Goal: Book appointment/travel/reservation

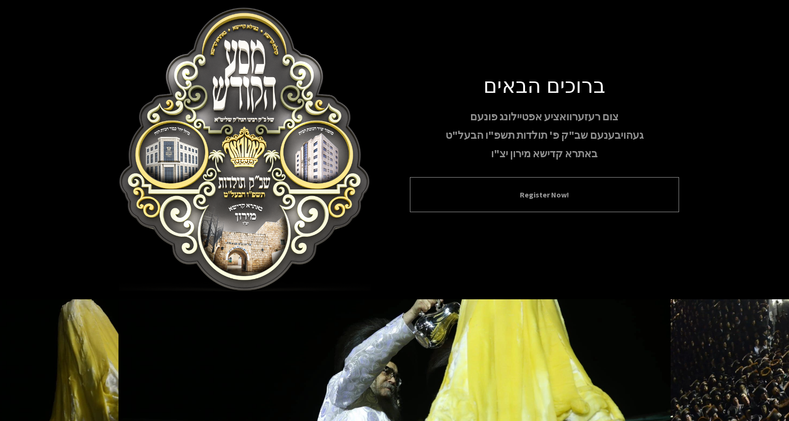
click at [553, 189] on button "Register Now!" at bounding box center [544, 194] width 245 height 11
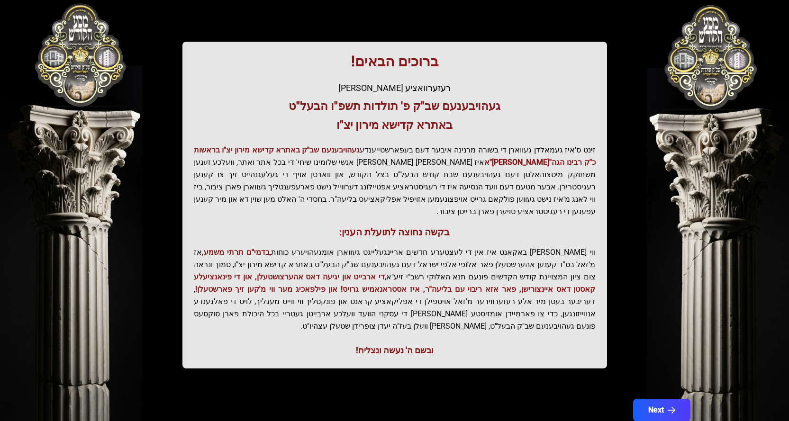
scroll to position [127, 0]
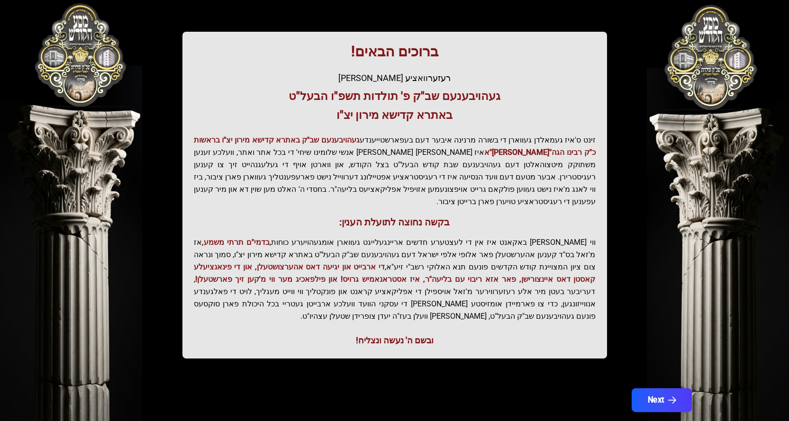
click at [644, 389] on button "Next" at bounding box center [661, 401] width 60 height 24
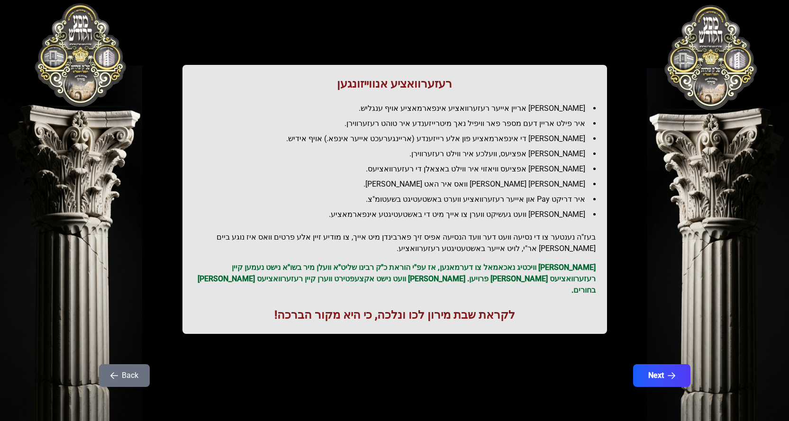
scroll to position [0, 0]
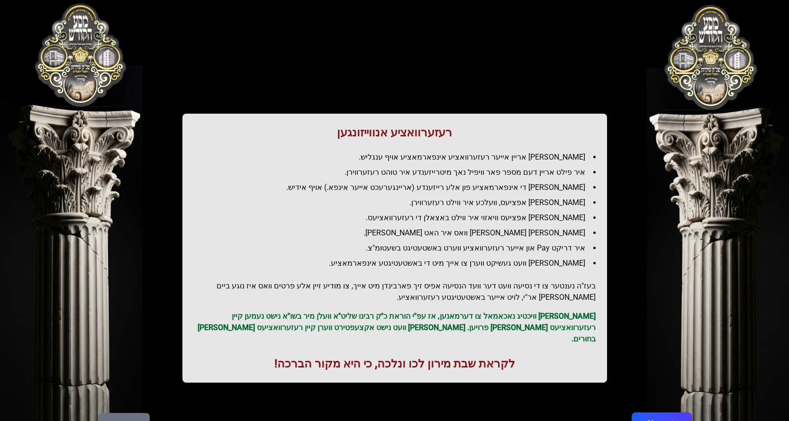
click at [639, 413] on button "Next" at bounding box center [661, 425] width 60 height 24
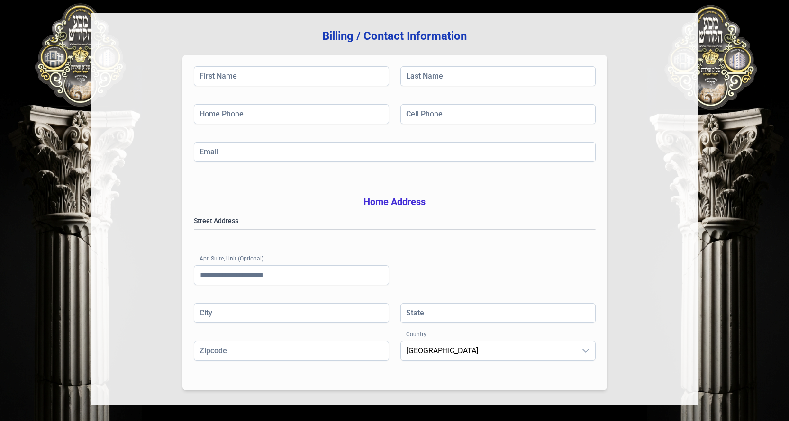
scroll to position [165, 0]
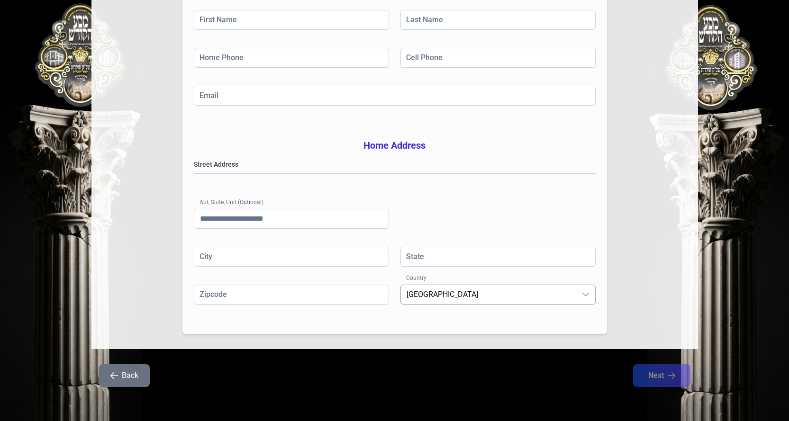
click at [504, 298] on span "[GEOGRAPHIC_DATA]" at bounding box center [488, 294] width 175 height 19
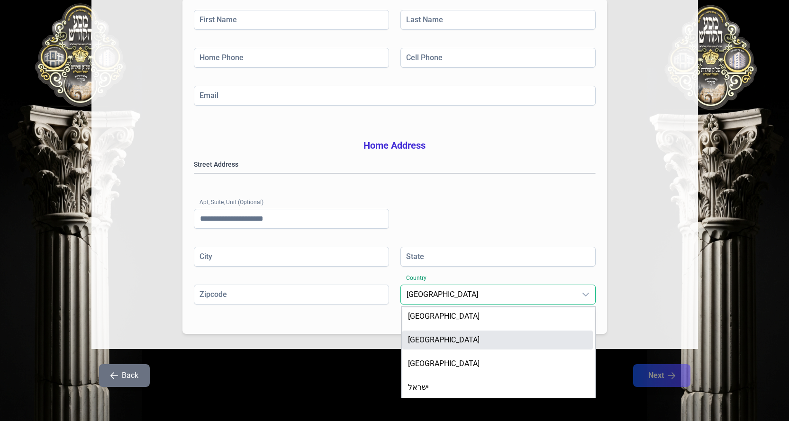
scroll to position [3, 0]
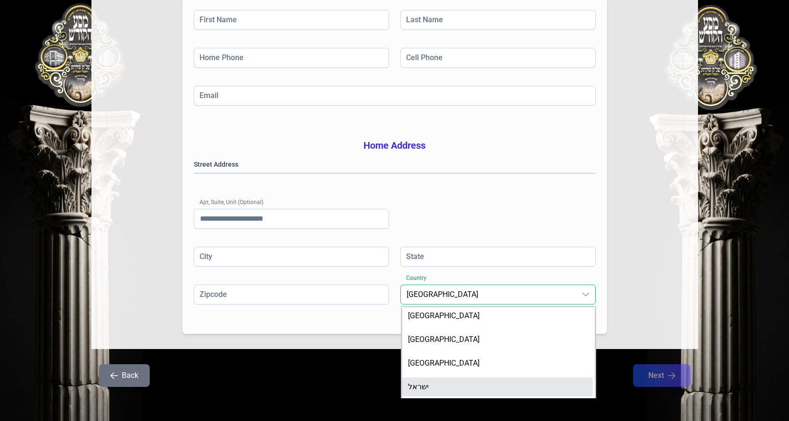
click at [509, 391] on li "ישראל" at bounding box center [497, 387] width 191 height 19
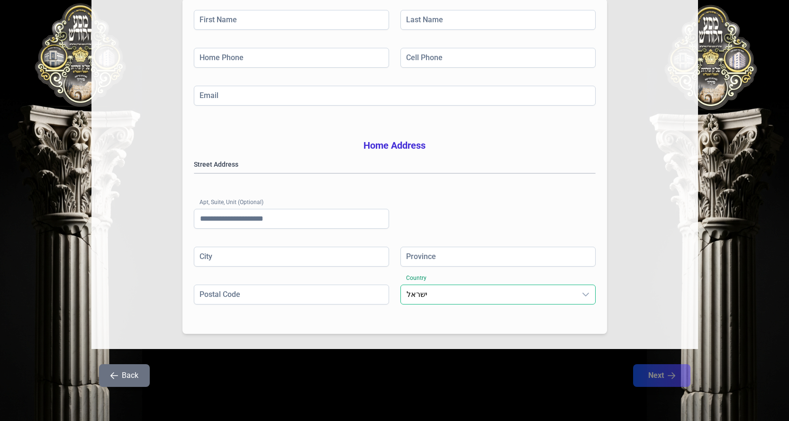
click at [506, 291] on span "ישראל" at bounding box center [488, 294] width 175 height 19
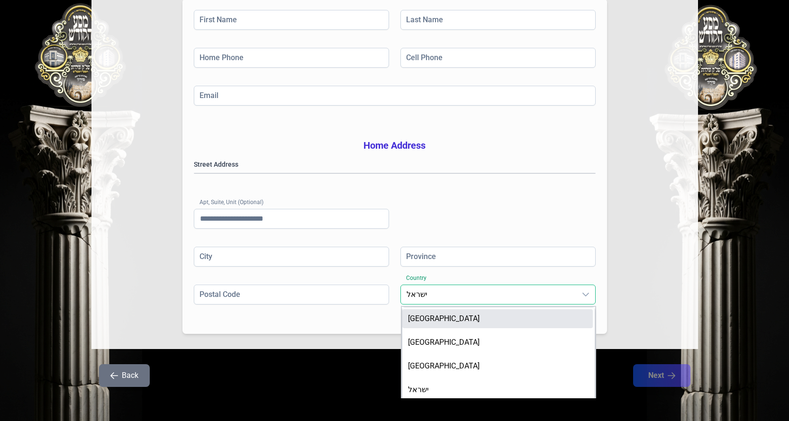
click at [509, 320] on li "[GEOGRAPHIC_DATA]" at bounding box center [497, 318] width 191 height 19
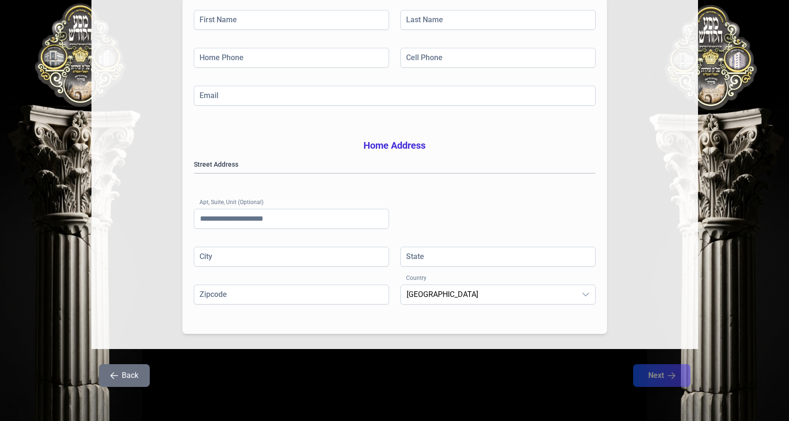
click at [509, 320] on div "Zipcode Country [GEOGRAPHIC_DATA]" at bounding box center [395, 304] width 402 height 38
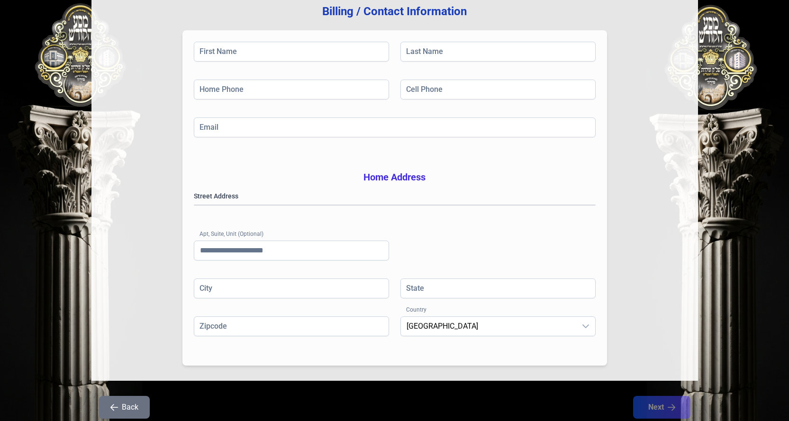
scroll to position [165, 0]
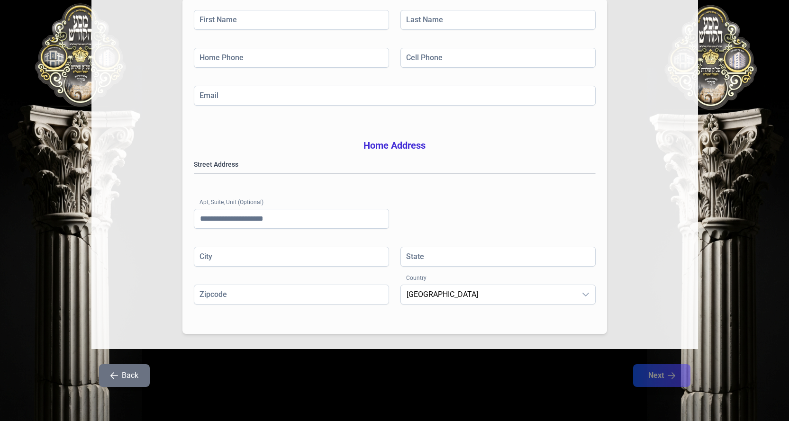
click at [123, 372] on button "Back" at bounding box center [124, 375] width 51 height 23
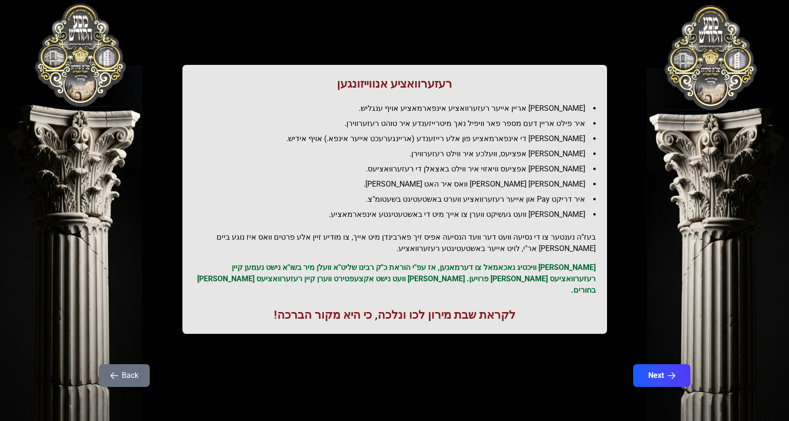
scroll to position [0, 0]
